Goal: Find contact information: Find contact information

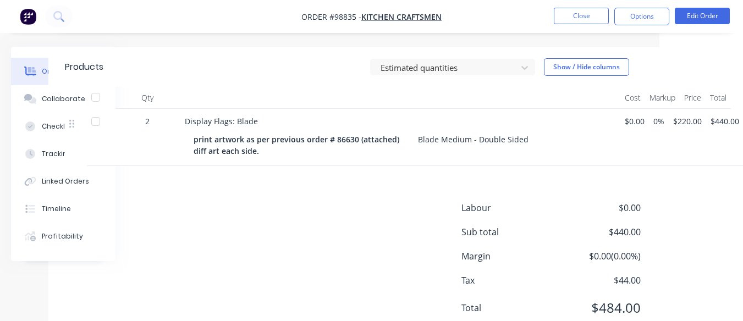
scroll to position [315, 84]
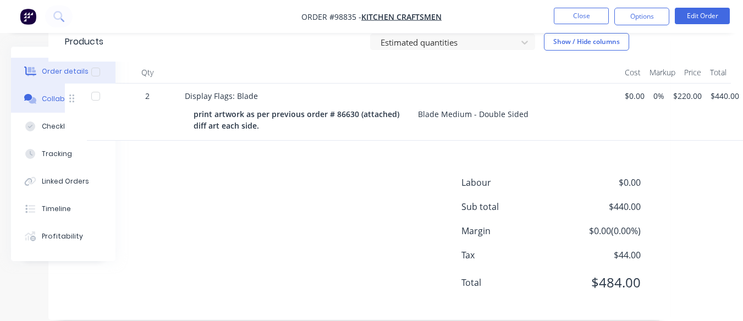
click at [50, 92] on button "Collaborate" at bounding box center [63, 99] width 105 height 28
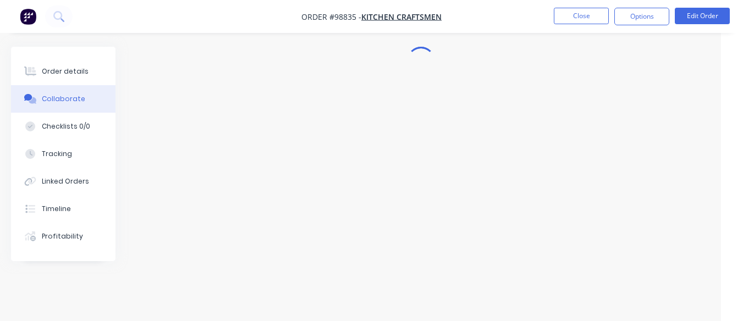
scroll to position [25, 22]
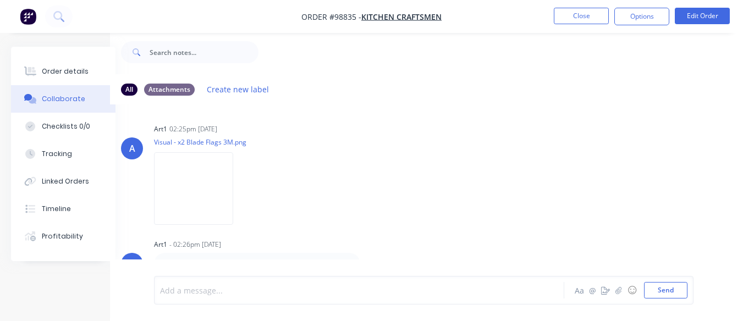
click at [216, 293] on div at bounding box center [358, 291] width 395 height 12
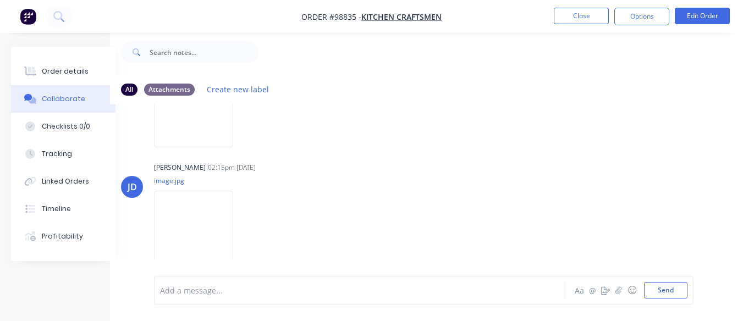
click at [570, 7] on nav "Order #98835 - Kitchen Craftsmen Close Options Edit Order" at bounding box center [371, 16] width 743 height 33
click at [569, 18] on button "Close" at bounding box center [581, 16] width 55 height 17
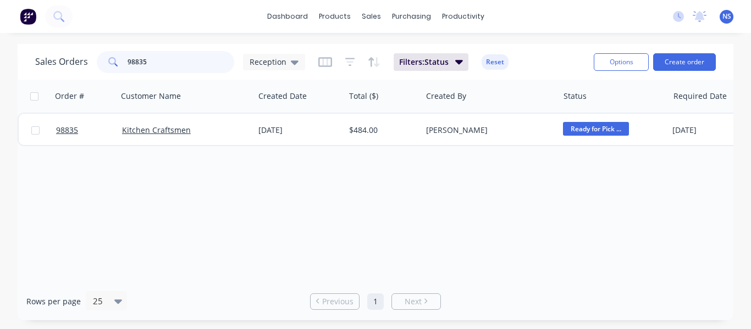
click at [177, 68] on input "98835" at bounding box center [181, 62] width 107 height 22
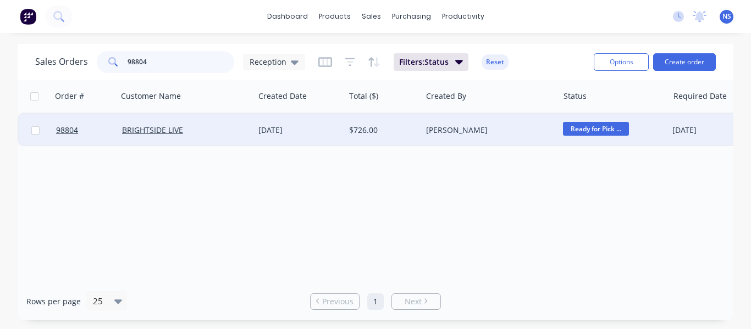
type input "98804"
click at [238, 135] on div "BRIGHTSIDE LIVE" at bounding box center [183, 130] width 122 height 11
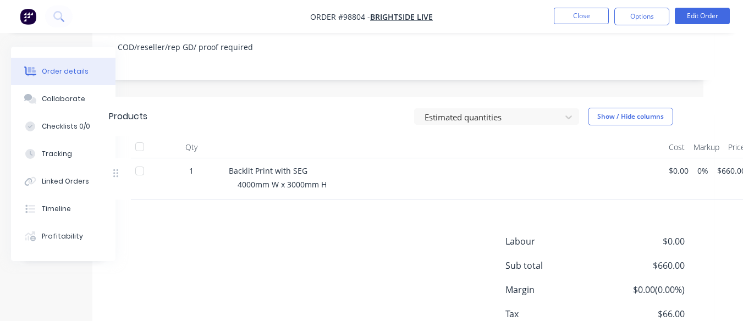
scroll to position [240, 71]
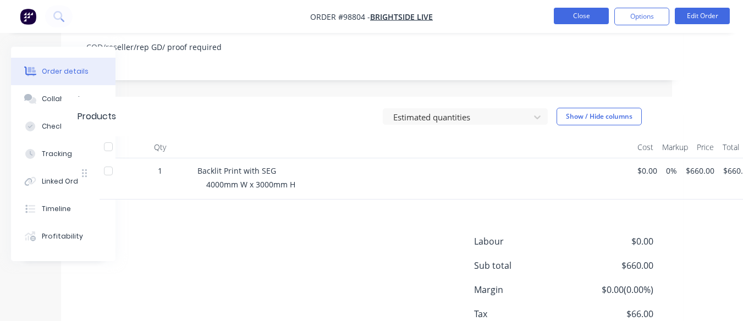
click at [575, 18] on button "Close" at bounding box center [581, 16] width 55 height 17
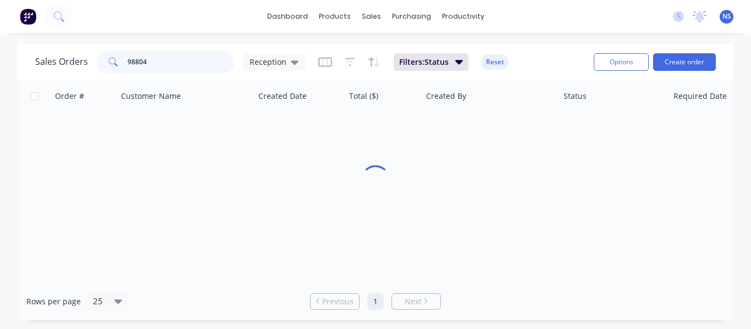
click at [170, 66] on input "98804" at bounding box center [181, 62] width 107 height 22
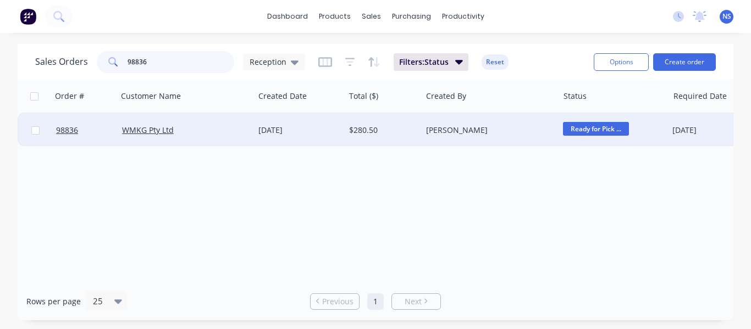
type input "98836"
click at [210, 136] on div "WMKG Pty Ltd" at bounding box center [186, 130] width 137 height 33
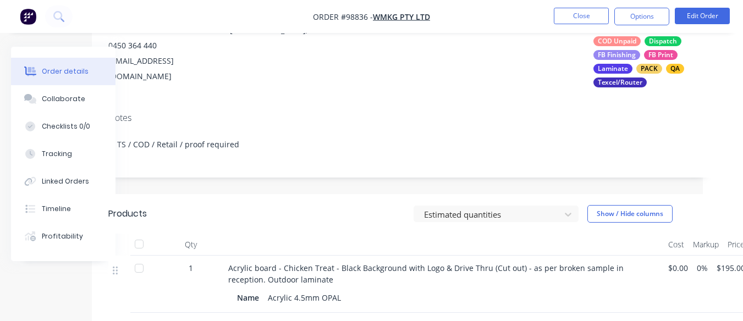
scroll to position [130, 0]
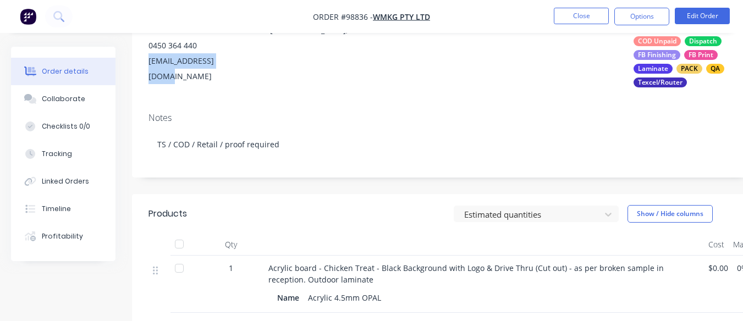
drag, startPoint x: 146, startPoint y: 59, endPoint x: 234, endPoint y: 57, distance: 88.0
click at [234, 57] on div "Contact Bdwinder Bawe [PHONE_NUMBER] [EMAIL_ADDRESS][DOMAIN_NAME] Bill to [GEOG…" at bounding box center [443, 47] width 622 height 113
copy div "[EMAIL_ADDRESS][DOMAIN_NAME]"
click at [61, 105] on button "Collaborate" at bounding box center [63, 99] width 105 height 28
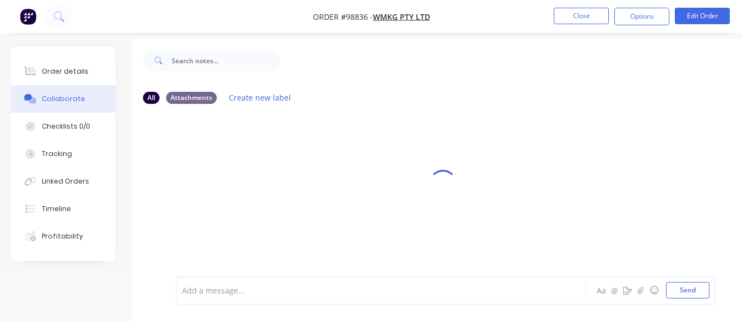
scroll to position [25, 0]
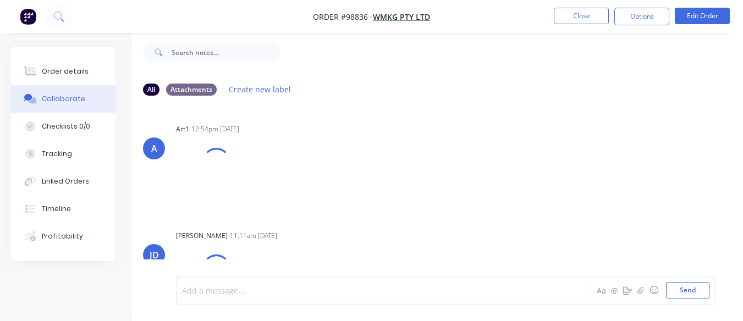
click at [216, 289] on div at bounding box center [380, 291] width 395 height 12
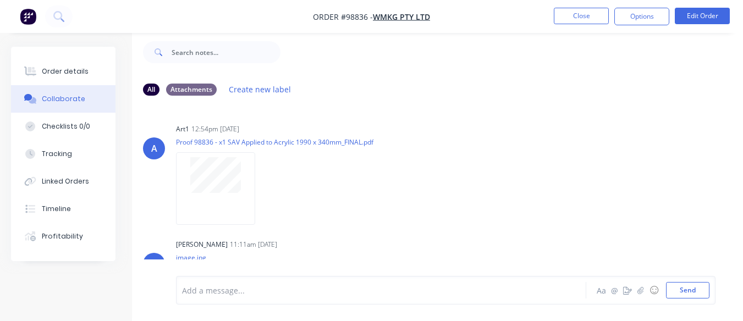
scroll to position [78, 0]
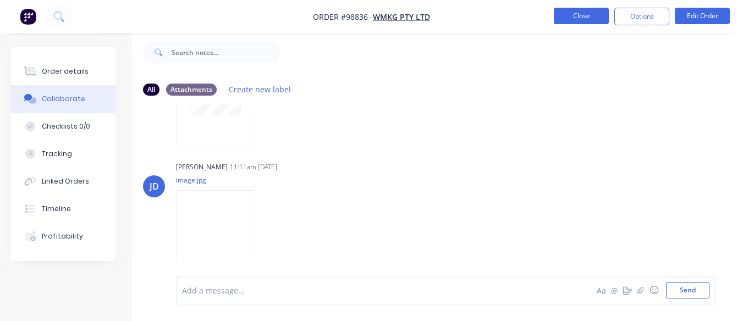
click at [573, 20] on button "Close" at bounding box center [581, 16] width 55 height 17
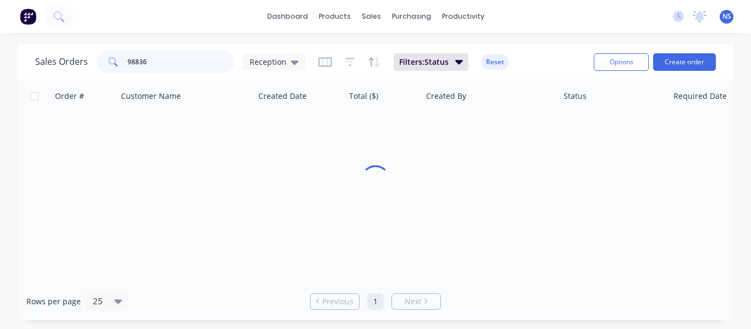
click at [171, 67] on input "98836" at bounding box center [181, 62] width 107 height 22
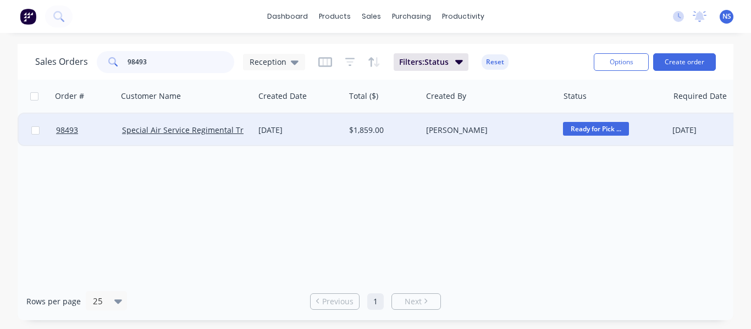
type input "98493"
click at [316, 134] on div "[DATE]" at bounding box center [300, 130] width 82 height 11
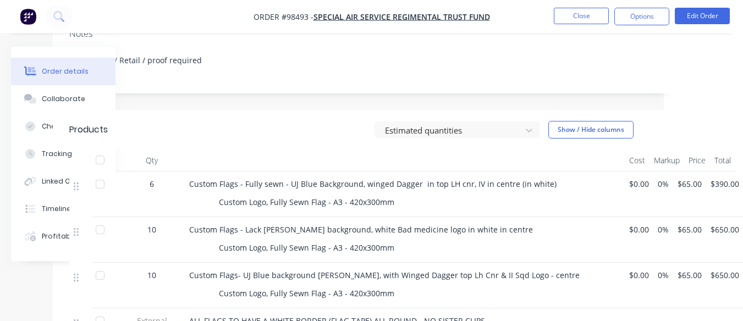
scroll to position [205, 79]
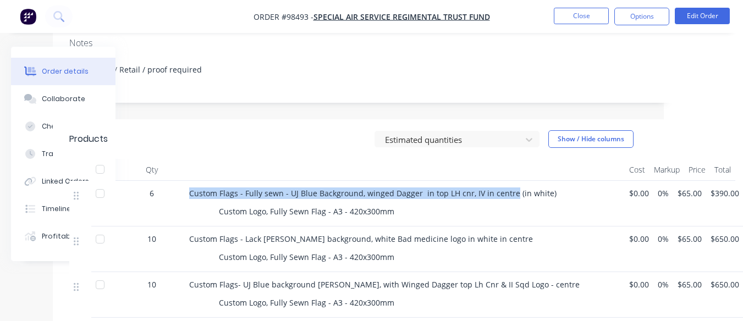
drag, startPoint x: 190, startPoint y: 180, endPoint x: 510, endPoint y: 183, distance: 319.6
click at [510, 188] on span "Custom Flags - Fully sewn - UJ Blue Background, winged Dagger in top LH cnr, IV…" at bounding box center [372, 193] width 367 height 10
copy span "Custom Flags - Fully sewn - UJ Blue Background, winged Dagger in top LH cnr, IV…"
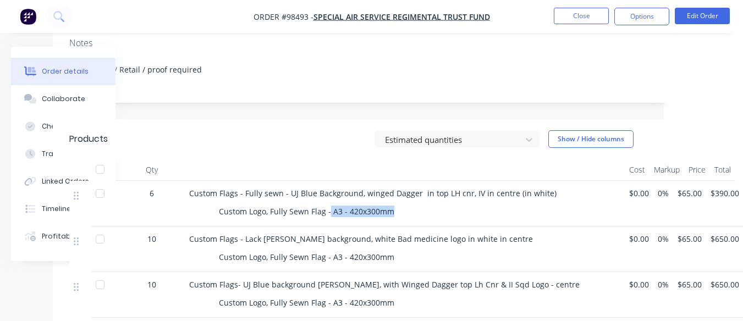
drag, startPoint x: 329, startPoint y: 200, endPoint x: 394, endPoint y: 201, distance: 64.9
click at [394, 204] on div "Custom Logo, Fully Sewn Flag - A3 - 420x300mm" at bounding box center [307, 212] width 184 height 16
copy div "A3 - 420x300mm"
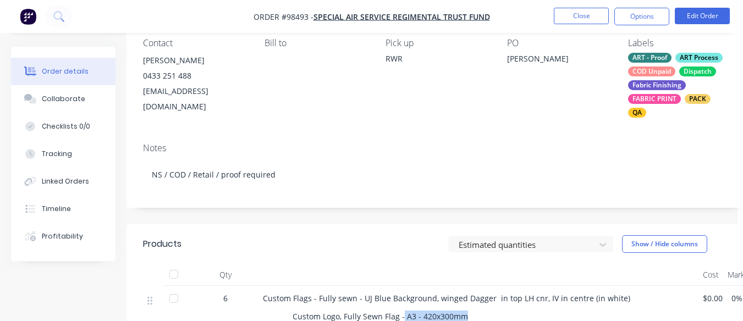
scroll to position [100, 0]
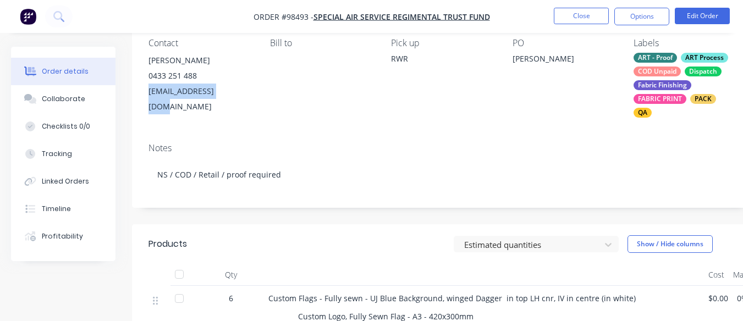
drag, startPoint x: 145, startPoint y: 89, endPoint x: 230, endPoint y: 94, distance: 85.4
click at [230, 94] on div "Contact [PERSON_NAME] [PHONE_NUMBER] [EMAIL_ADDRESS][DOMAIN_NAME] Bill to Pick …" at bounding box center [443, 77] width 622 height 113
click at [226, 94] on div "[EMAIL_ADDRESS][DOMAIN_NAME]" at bounding box center [201, 99] width 104 height 31
drag, startPoint x: 231, startPoint y: 91, endPoint x: 139, endPoint y: 97, distance: 92.6
click at [139, 97] on div "Contact [PERSON_NAME] [PHONE_NUMBER] [EMAIL_ADDRESS][DOMAIN_NAME] Bill to Pick …" at bounding box center [443, 77] width 622 height 113
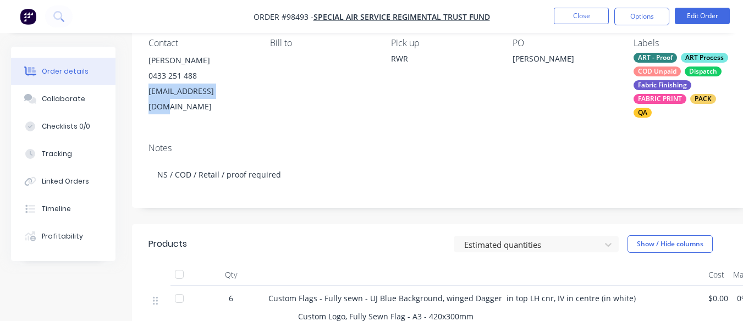
copy div "[EMAIL_ADDRESS][DOMAIN_NAME]"
